Goal: Task Accomplishment & Management: Manage account settings

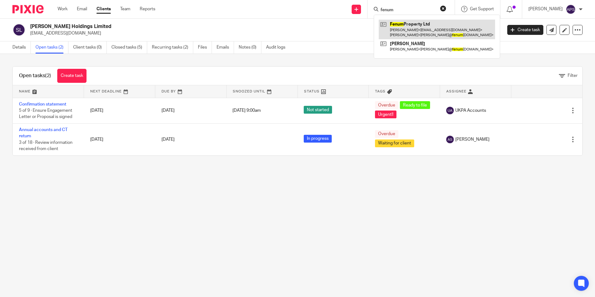
type input "fenum"
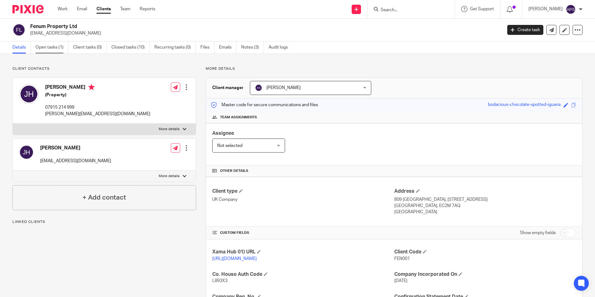
click at [54, 47] on link "Open tasks (1)" at bounding box center [51, 47] width 33 height 12
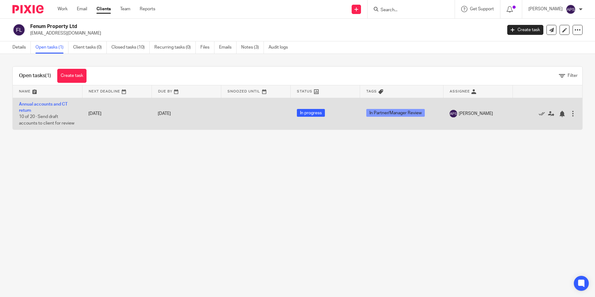
click at [43, 101] on td "Annual accounts and CT return 10 of 20 · Send draft accounts to client for revi…" at bounding box center [47, 114] width 69 height 32
click at [42, 105] on link "Annual accounts and CT return" at bounding box center [43, 107] width 49 height 11
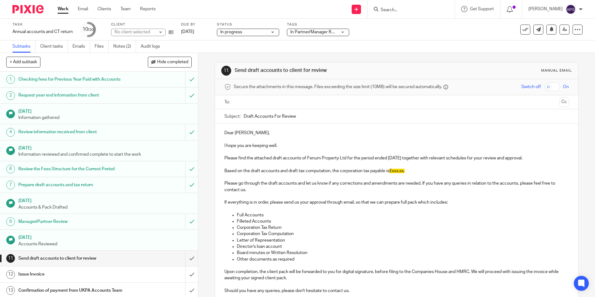
click at [384, 54] on div "11 Send draft accounts to client for review Manual email Secure the attachments…" at bounding box center [396, 213] width 363 height 320
click at [559, 32] on link at bounding box center [564, 30] width 10 height 10
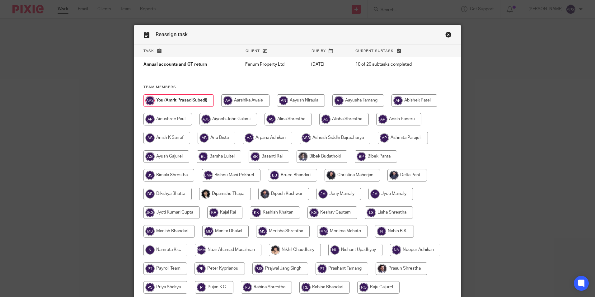
click at [338, 176] on input "radio" at bounding box center [351, 175] width 55 height 12
radio input "true"
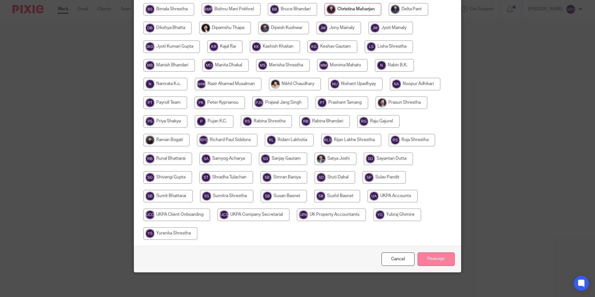
scroll to position [166, 0]
click at [443, 255] on input "Reassign" at bounding box center [435, 258] width 37 height 13
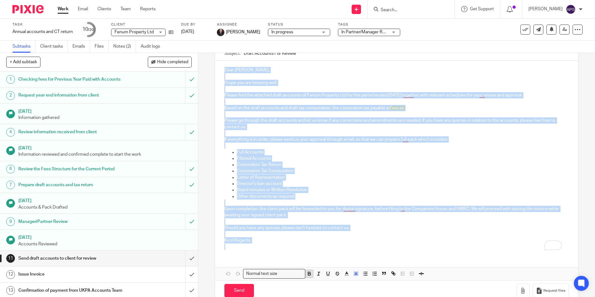
scroll to position [76, 0]
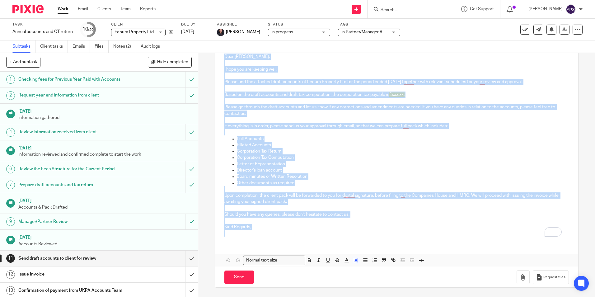
drag, startPoint x: 223, startPoint y: 133, endPoint x: 311, endPoint y: 244, distance: 142.3
click at [311, 246] on div "Dear Joshua, I hope you are keeping well. Please find the attached draft accoun…" at bounding box center [396, 156] width 363 height 219
copy div "Dear Joshua, I hope you are keeping well. Please find the attached draft accoun…"
click at [402, 157] on p "Corporation Tax Computation" at bounding box center [403, 157] width 332 height 6
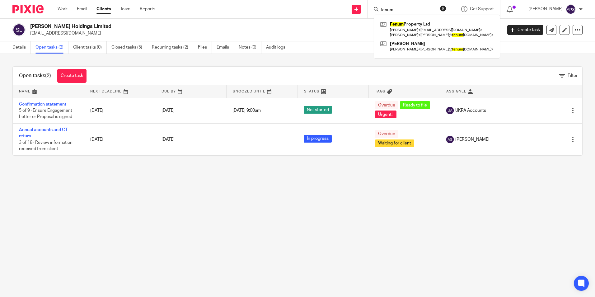
click at [264, 226] on main "Siddiquey Holdings Limited ishmam-99@hotmail.co.uk Create task Update from Comp…" at bounding box center [297, 148] width 595 height 297
